Goal: Participate in discussion

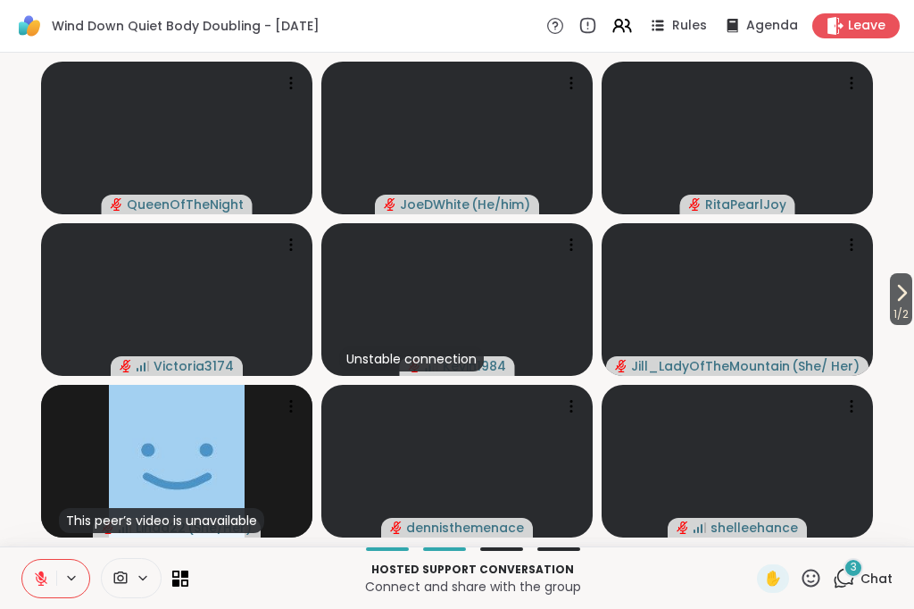
click at [856, 577] on div "3" at bounding box center [853, 568] width 20 height 20
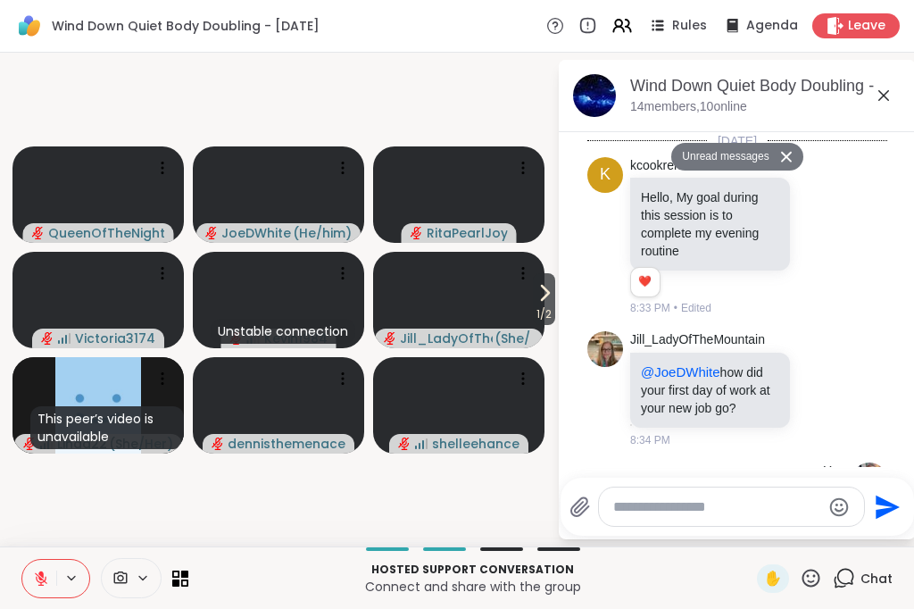
scroll to position [1769, 0]
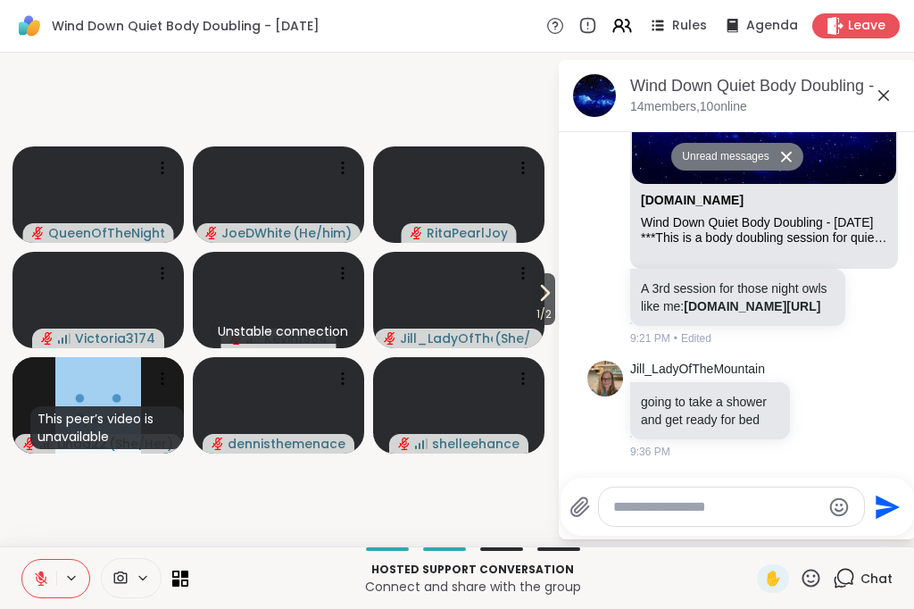
click at [862, 106] on div "Wind Down Quiet Body Doubling - [DATE] members, 10 online" at bounding box center [765, 95] width 271 height 40
click at [876, 89] on icon at bounding box center [883, 95] width 21 height 21
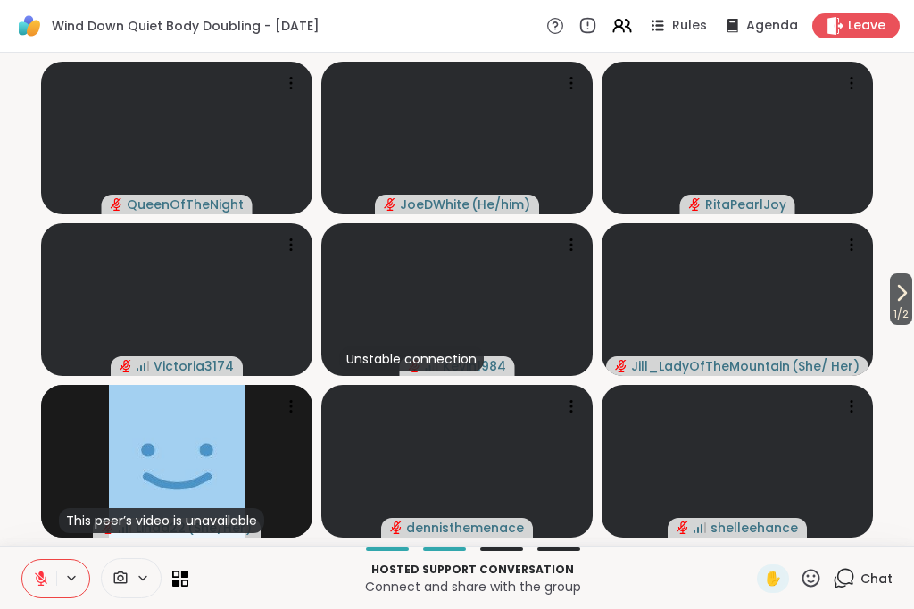
click at [140, 570] on icon at bounding box center [143, 577] width 14 height 15
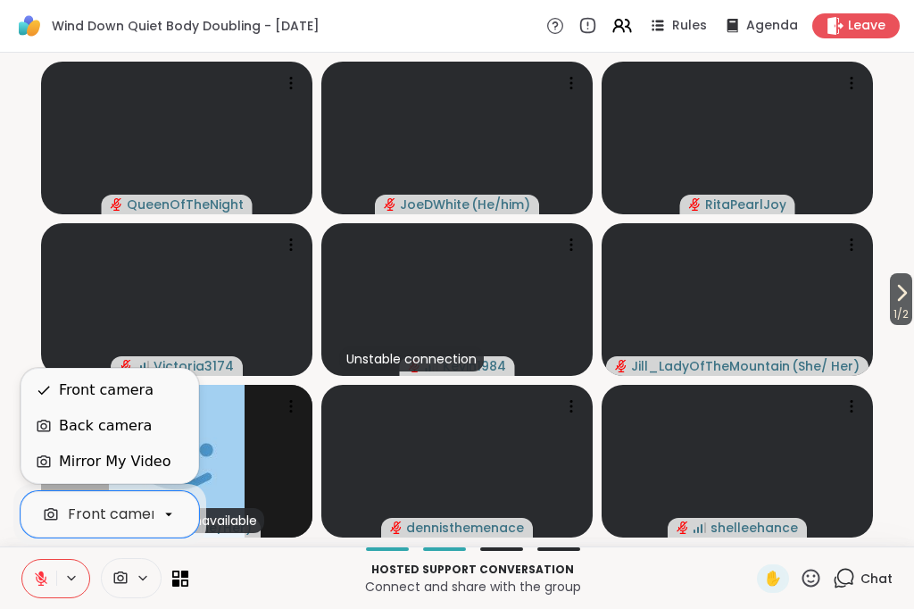
click at [142, 432] on div "Back camera" at bounding box center [105, 425] width 93 height 21
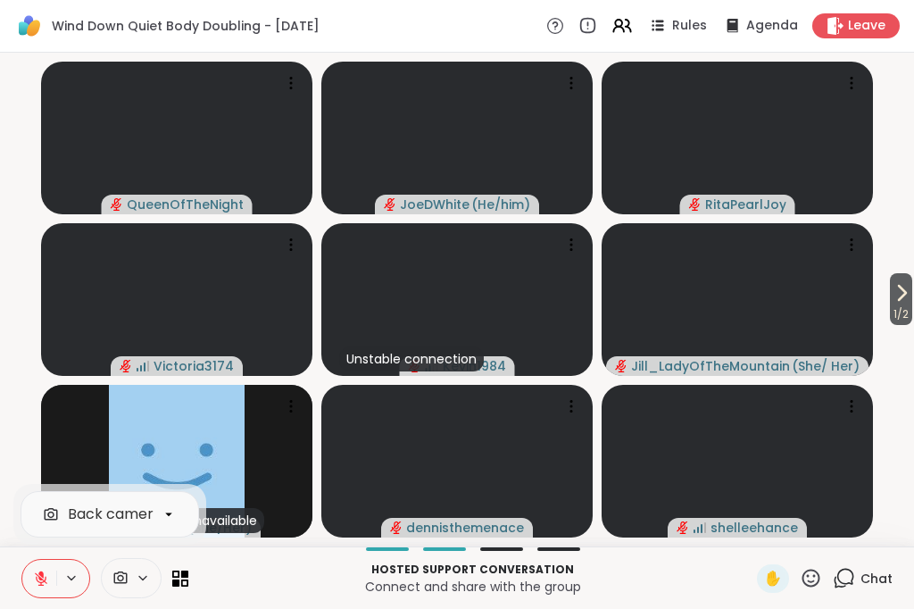
click at [863, 576] on span "Chat" at bounding box center [876, 578] width 32 height 18
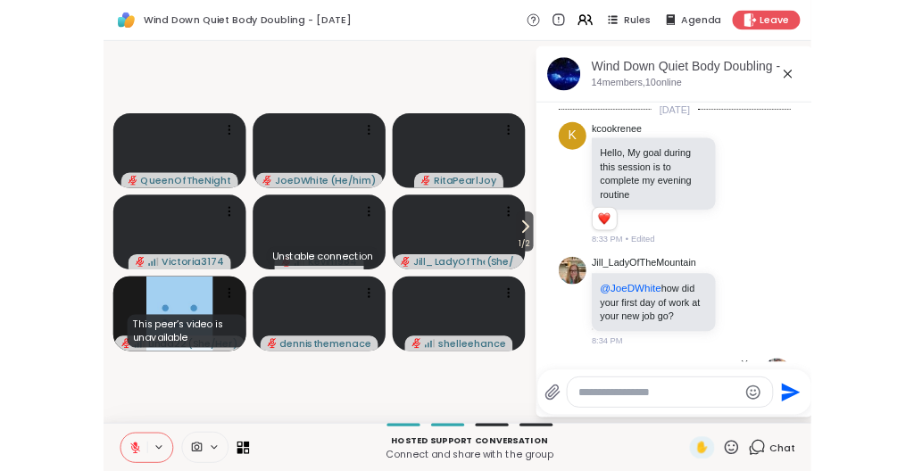
scroll to position [1734, 0]
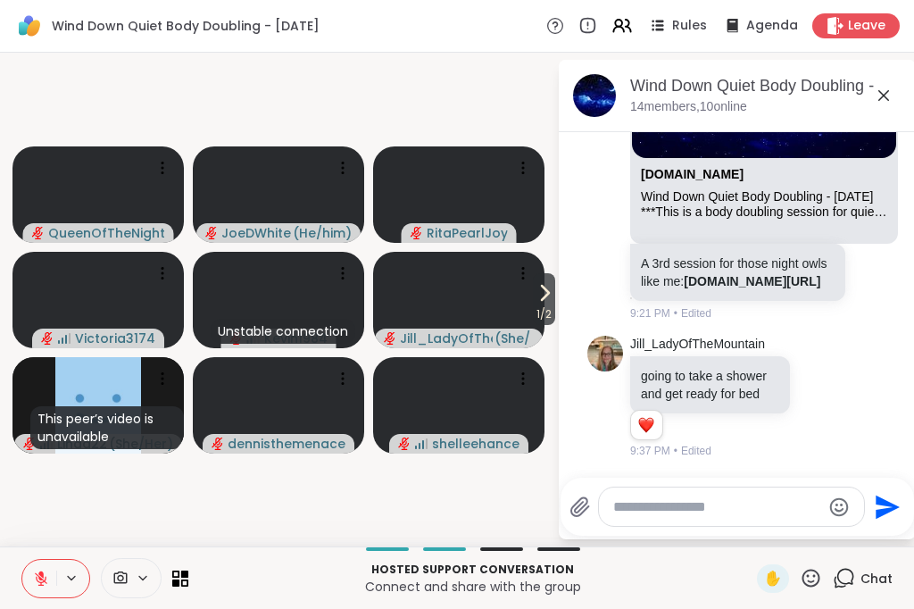
click at [779, 441] on div "1 1" at bounding box center [711, 428] width 163 height 30
click at [818, 402] on icon at bounding box center [821, 396] width 16 height 18
click at [655, 378] on button "Select Reaction: Thumbs up" at bounding box center [640, 368] width 36 height 36
click at [876, 89] on icon at bounding box center [883, 95] width 21 height 21
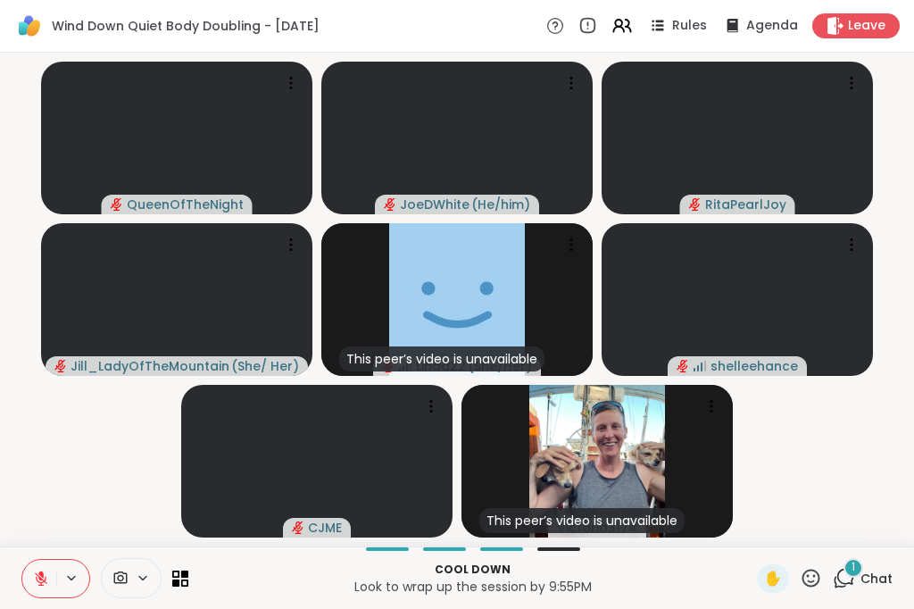
click at [126, 569] on icon at bounding box center [120, 577] width 16 height 17
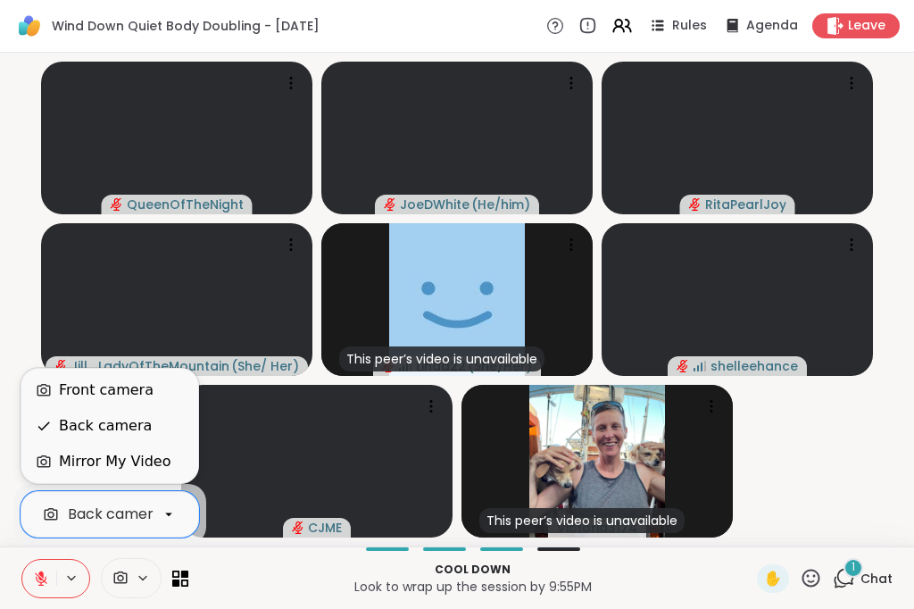
click at [139, 396] on div "Front camera" at bounding box center [106, 389] width 95 height 21
